Goal: Transaction & Acquisition: Book appointment/travel/reservation

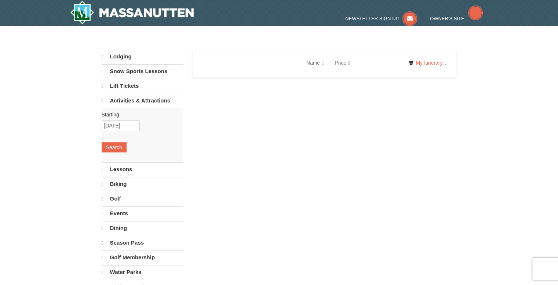
select select "10"
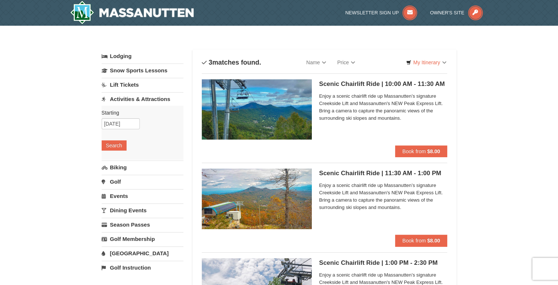
scroll to position [73, 0]
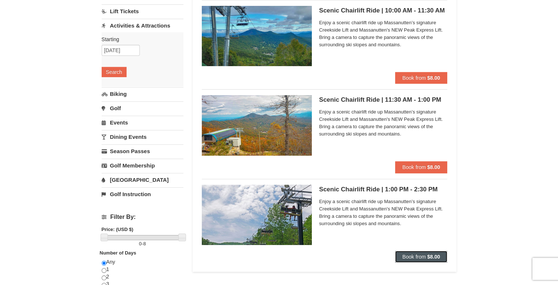
click at [413, 259] on span "Book from" at bounding box center [414, 257] width 23 height 6
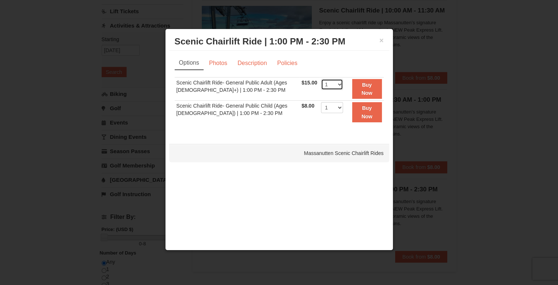
click at [337, 86] on select "1 2 3 4 5 6 7 8 9 10 11 12 13 14 15 16 17 18 19 20 21 22" at bounding box center [332, 84] width 22 height 11
select select "2"
click at [321, 79] on select "1 2 3 4 5 6 7 8 9 10 11 12 13 14 15 16 17 18 19 20 21 22" at bounding box center [332, 84] width 22 height 11
click at [359, 88] on button "Buy Now" at bounding box center [367, 89] width 30 height 20
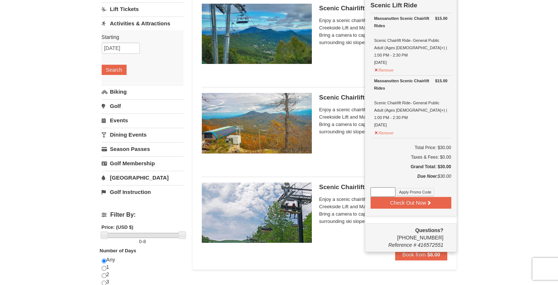
scroll to position [0, 0]
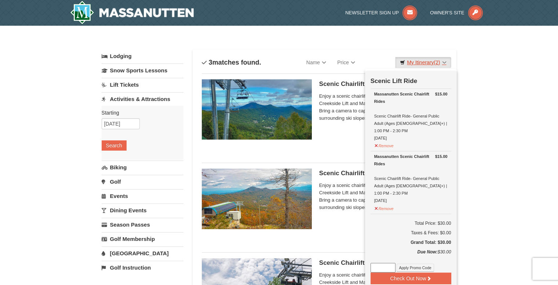
click at [439, 59] on span "(2)" at bounding box center [437, 62] width 6 height 6
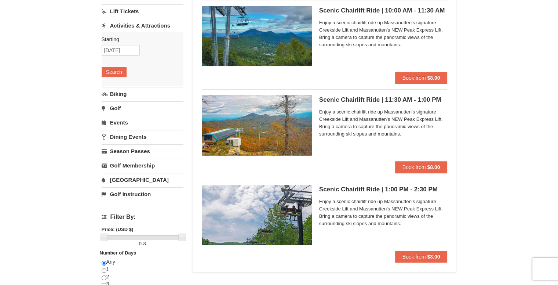
scroll to position [37, 0]
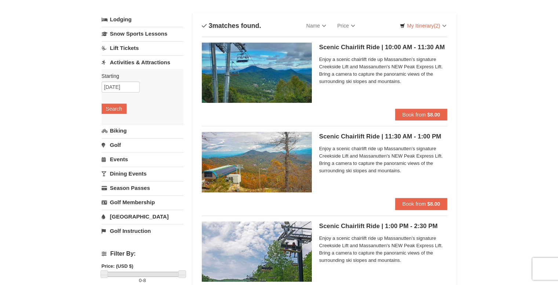
scroll to position [73, 0]
